Goal: Task Accomplishment & Management: Manage account settings

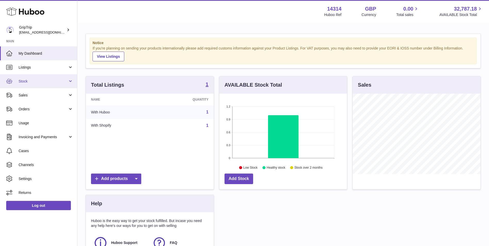
scroll to position [80, 128]
click at [39, 72] on link "Listings" at bounding box center [38, 67] width 77 height 14
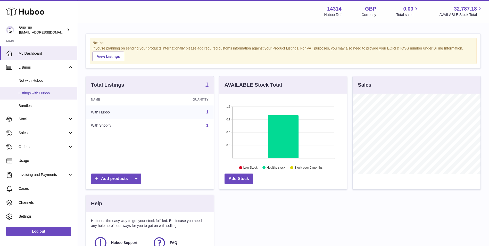
click at [32, 88] on link "Listings with Huboo" at bounding box center [38, 93] width 77 height 13
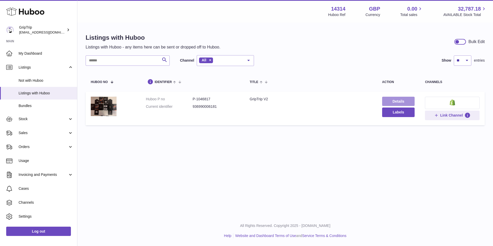
click at [396, 101] on link "Details" at bounding box center [398, 101] width 33 height 9
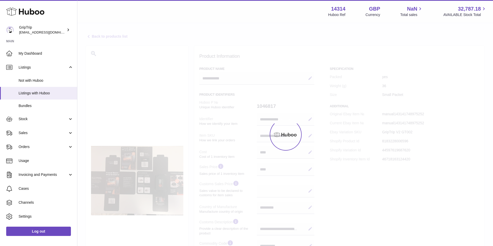
select select "**"
select select "****"
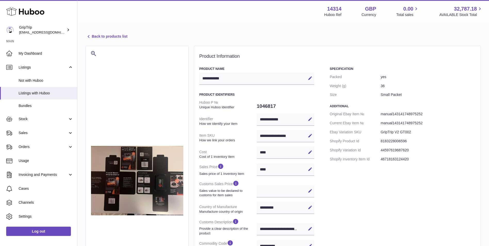
click at [381, 74] on dd "yes" at bounding box center [428, 76] width 95 height 9
click at [386, 79] on dd "yes" at bounding box center [428, 76] width 95 height 9
click at [381, 76] on dd "yes" at bounding box center [428, 76] width 95 height 9
click at [387, 76] on dd "yes" at bounding box center [428, 76] width 95 height 9
click at [383, 78] on dd "yes" at bounding box center [428, 76] width 95 height 9
